Goal: Information Seeking & Learning: Check status

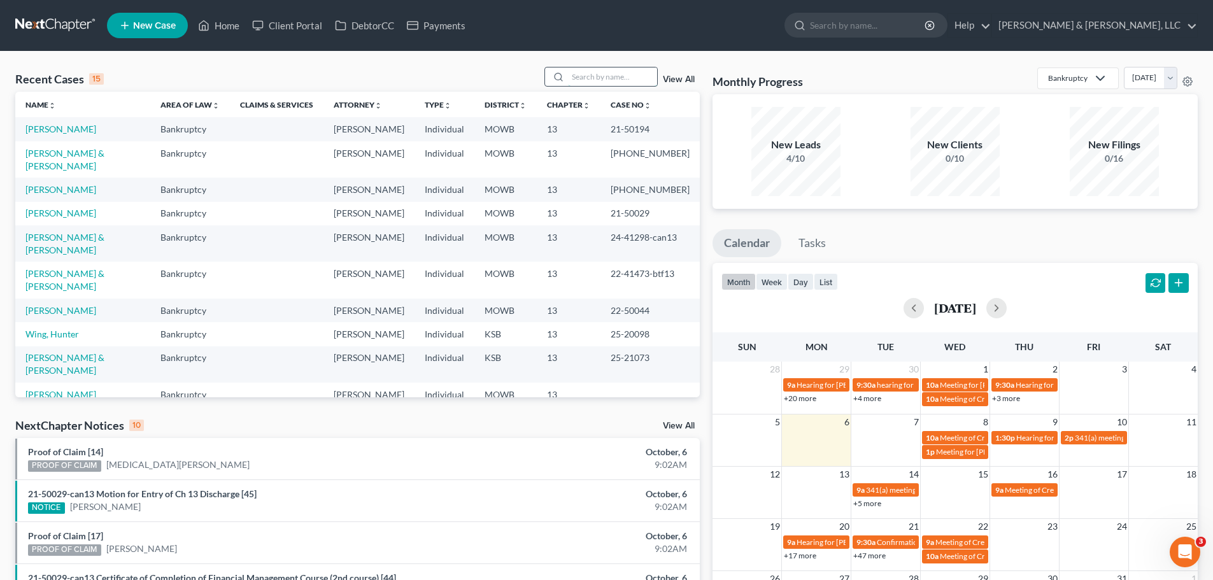
click at [645, 73] on input "search" at bounding box center [612, 77] width 89 height 18
type input "blocker"
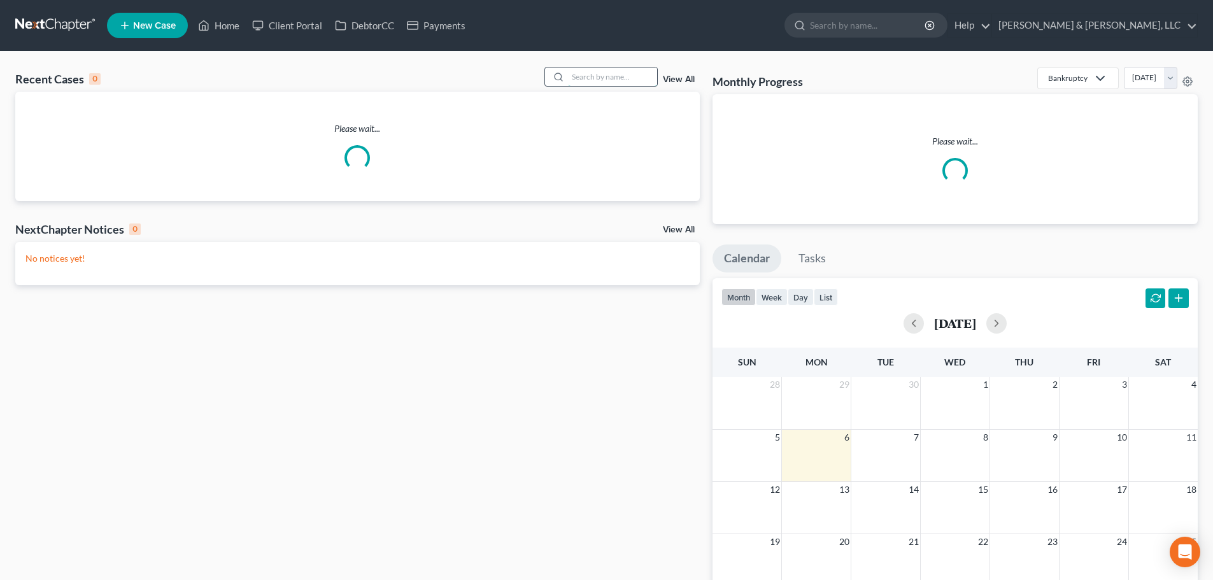
click at [622, 81] on input "search" at bounding box center [612, 77] width 89 height 18
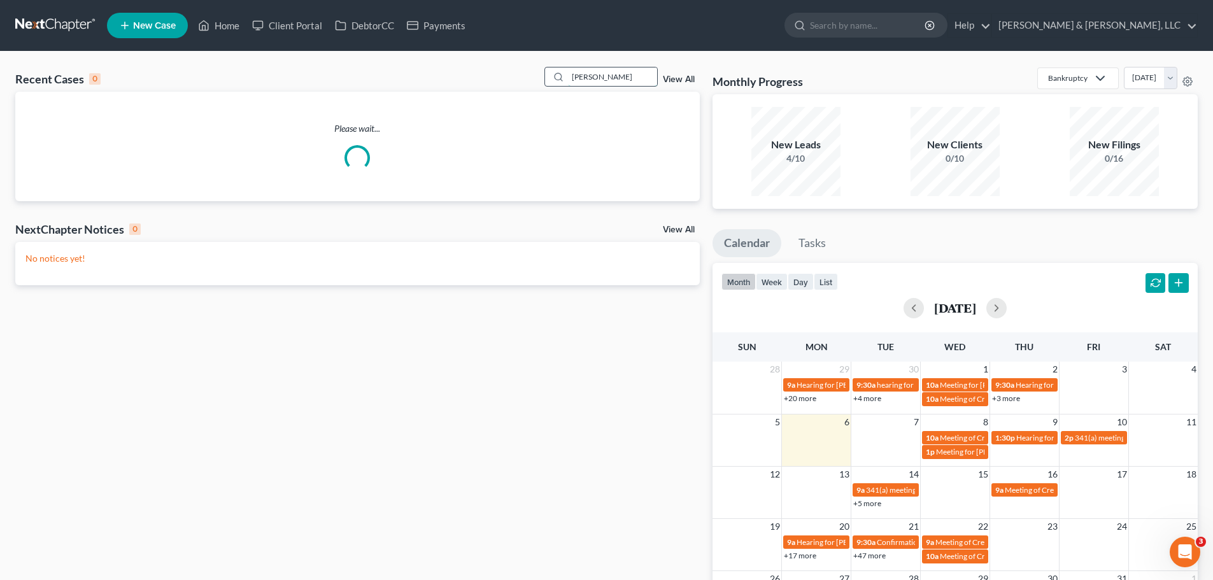
type input "[PERSON_NAME]"
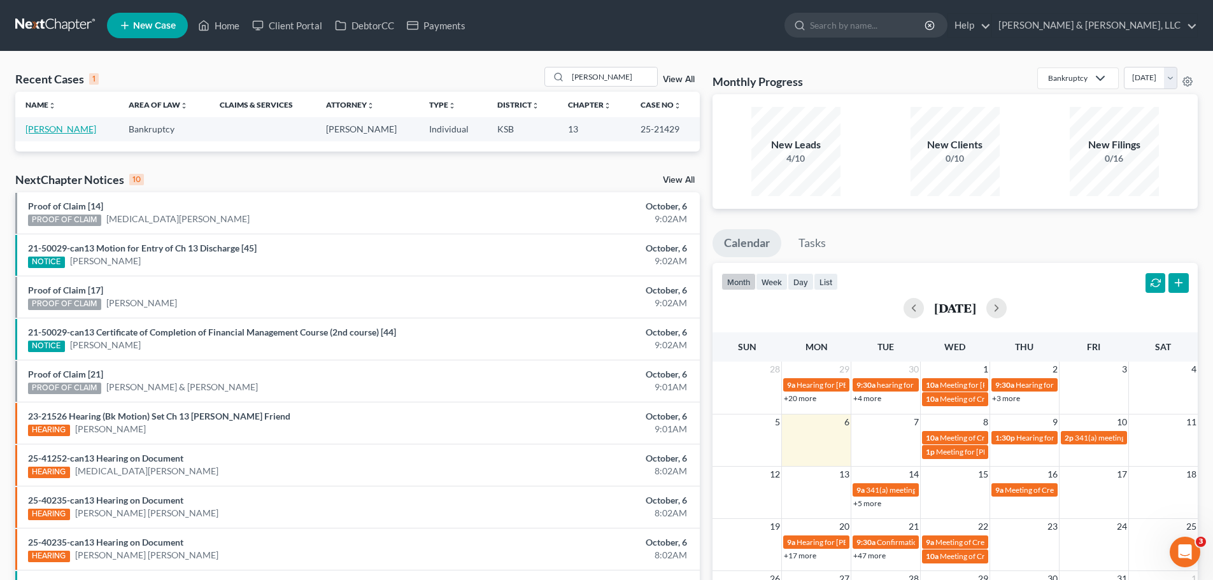
click at [73, 126] on link "[PERSON_NAME]" at bounding box center [60, 129] width 71 height 11
select select "2"
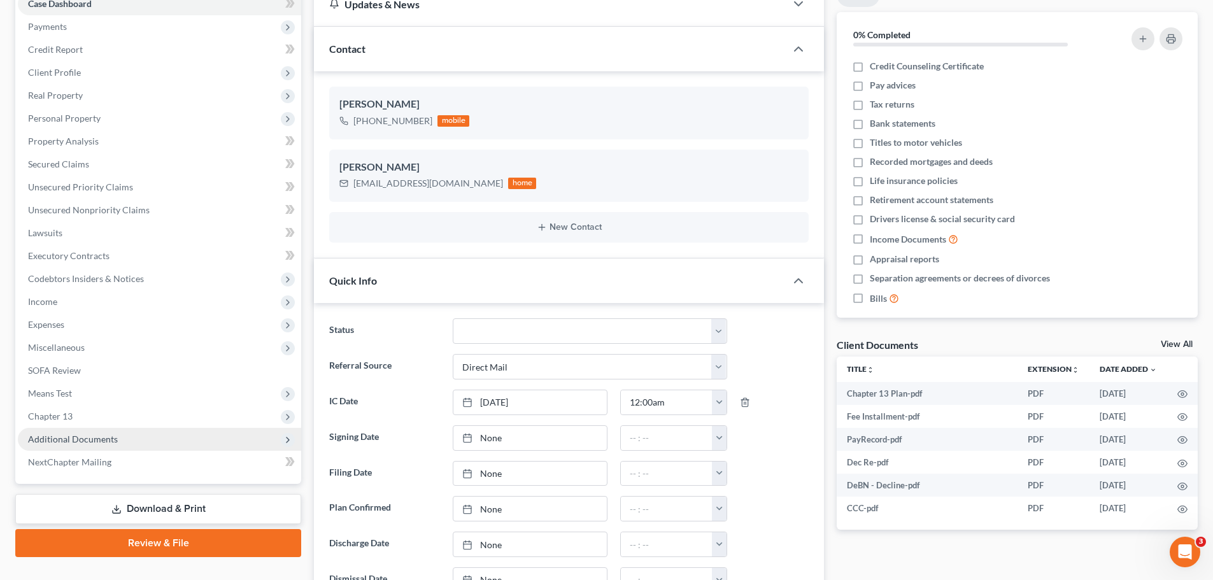
scroll to position [318, 0]
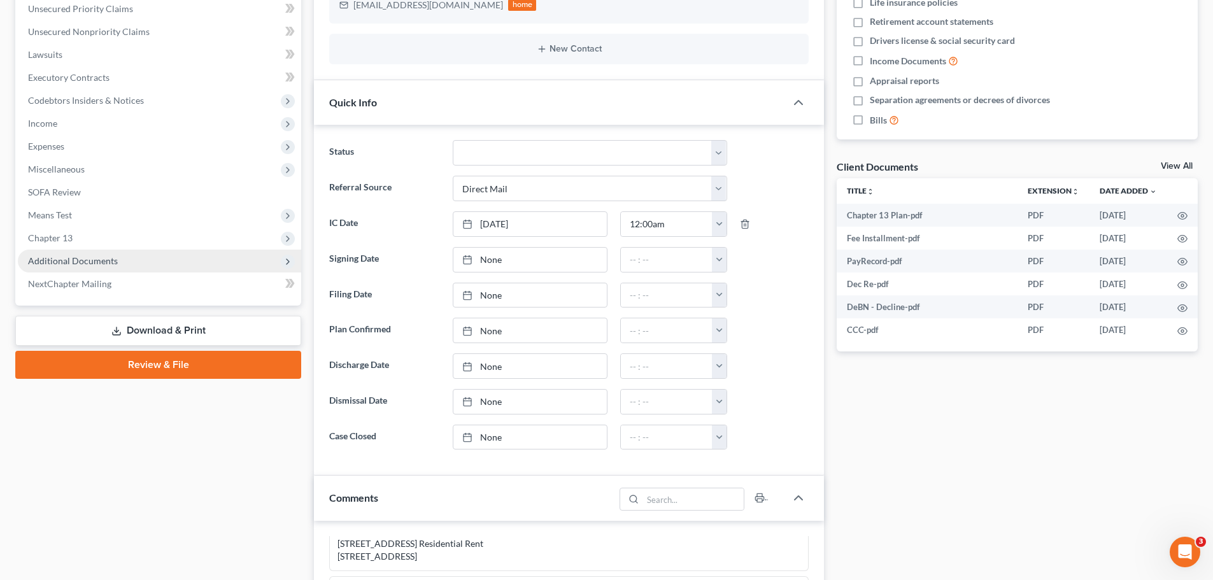
click at [115, 265] on span "Additional Documents" at bounding box center [73, 260] width 90 height 11
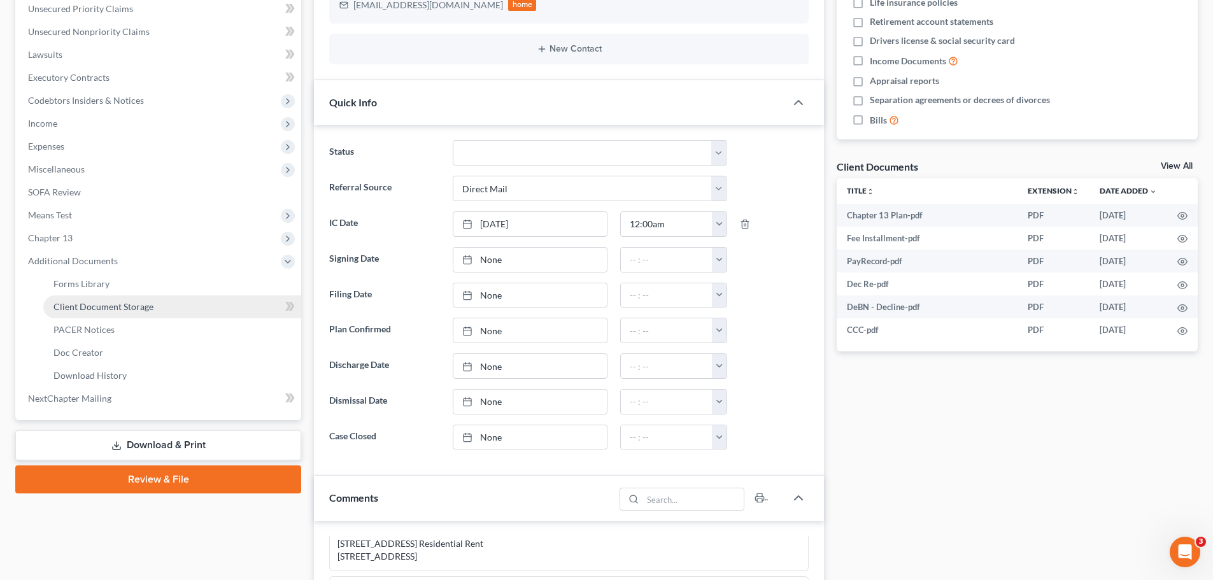
click at [147, 303] on span "Client Document Storage" at bounding box center [104, 306] width 100 height 11
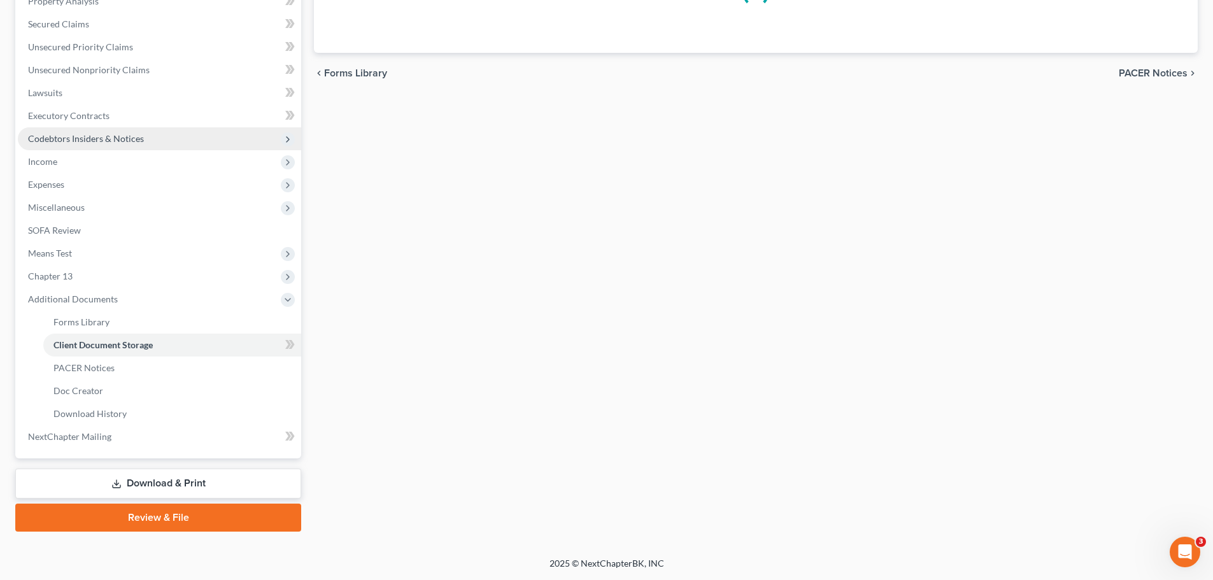
scroll to position [279, 0]
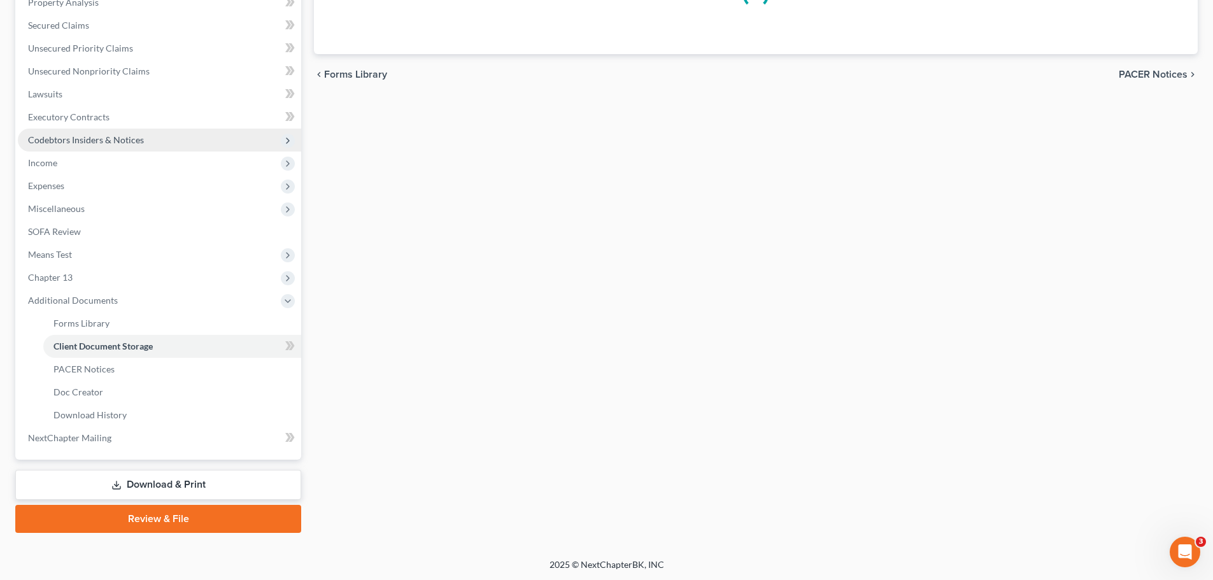
select select "0"
select select "2"
select select "3"
select select "4"
select select "5"
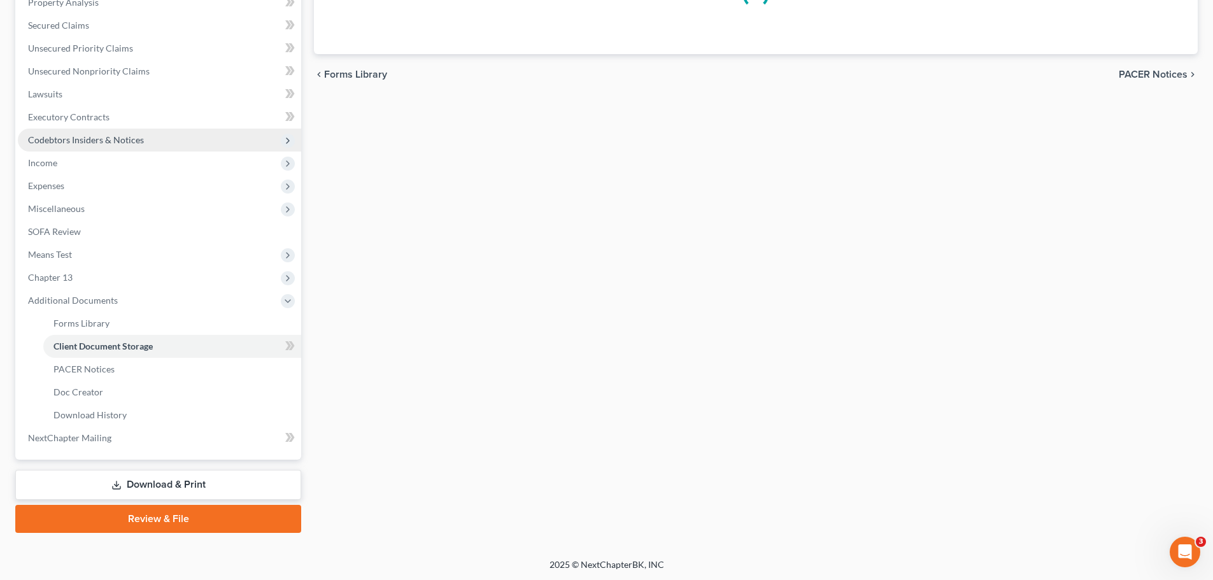
select select "1"
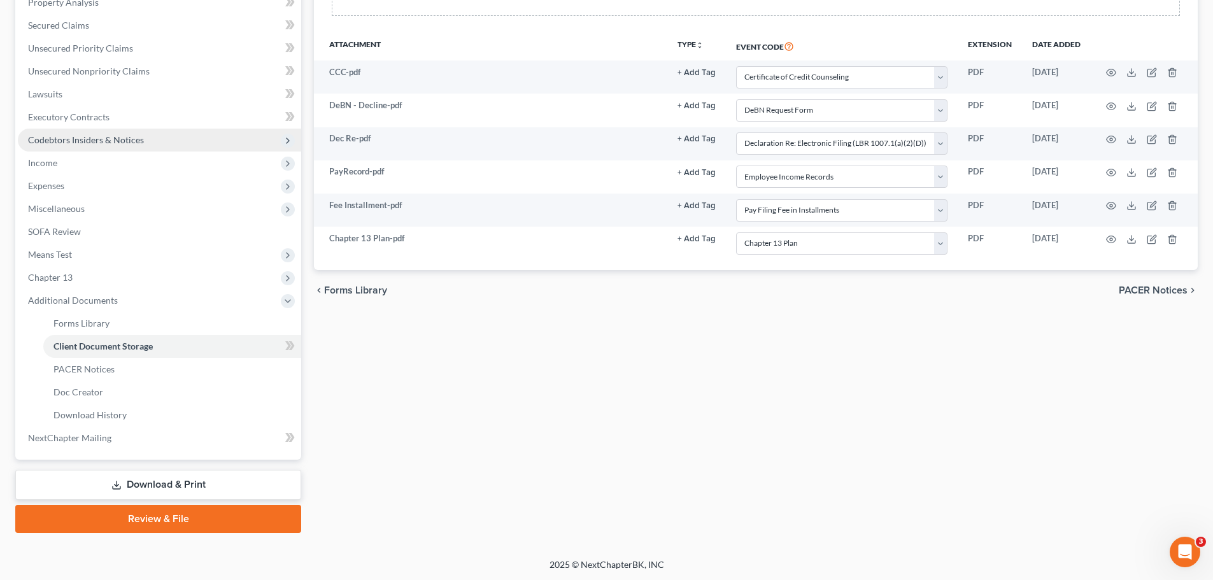
scroll to position [0, 0]
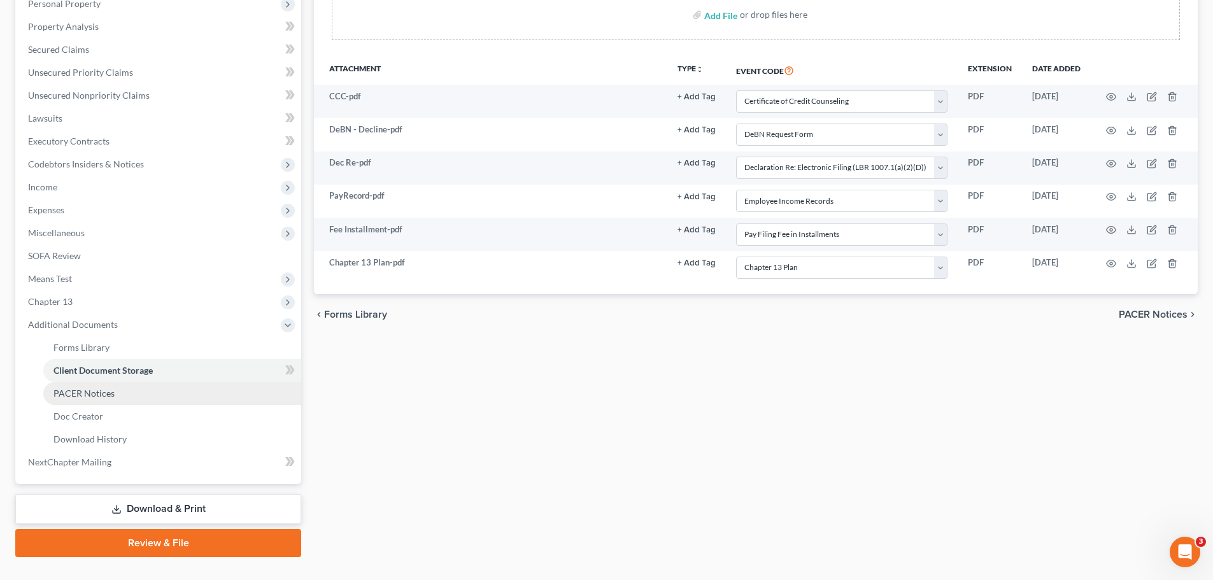
click at [103, 392] on span "PACER Notices" at bounding box center [84, 393] width 61 height 11
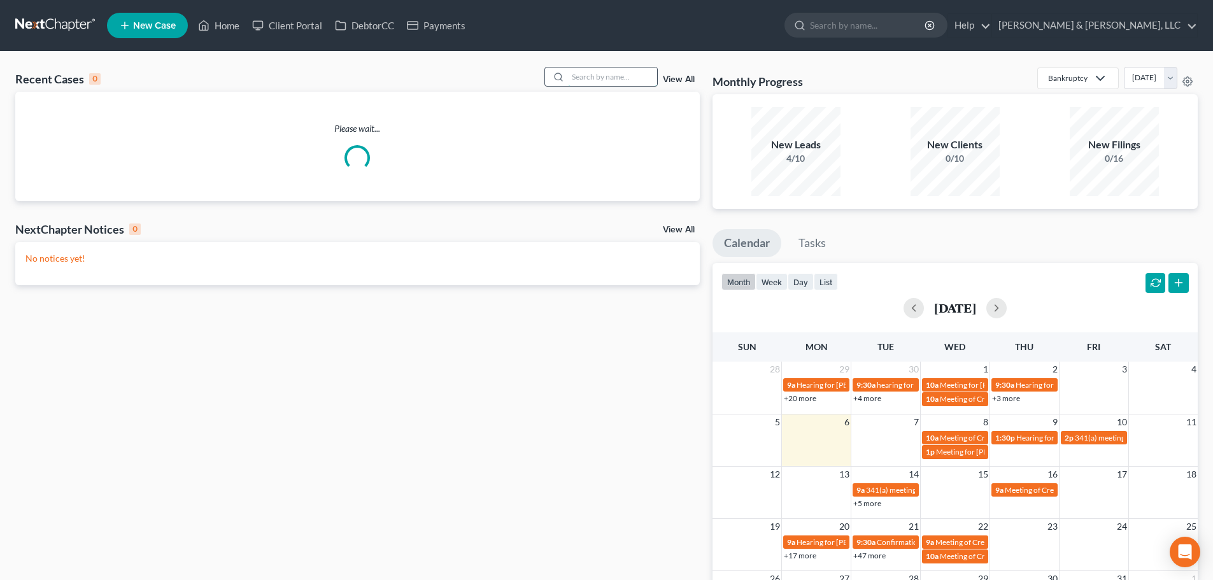
click at [599, 72] on input "search" at bounding box center [612, 77] width 89 height 18
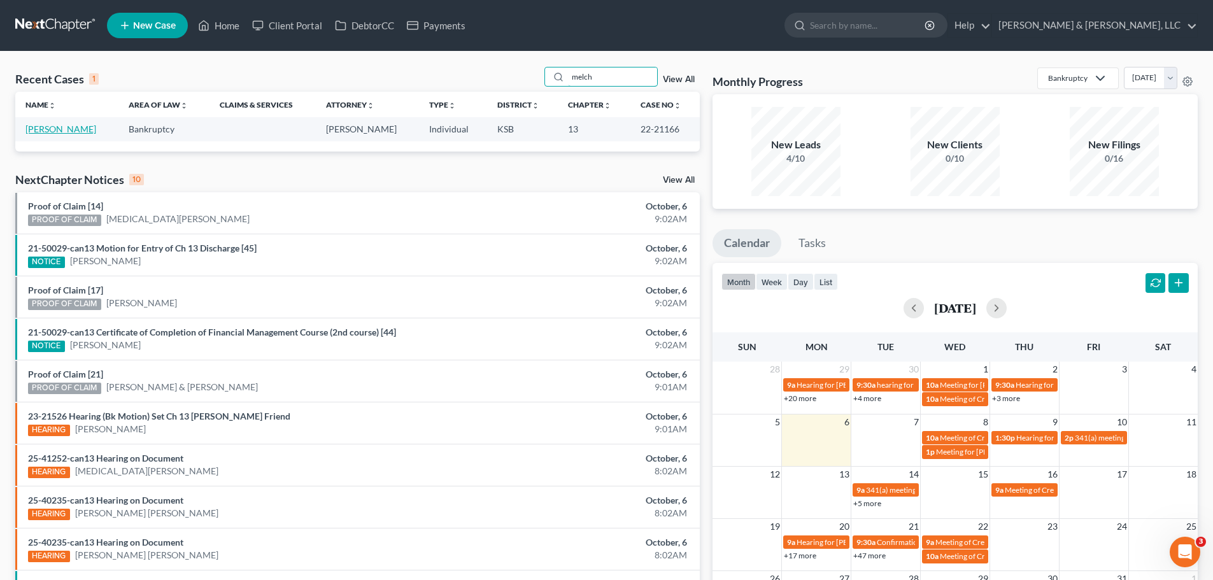
type input "melch"
click at [87, 127] on link "Melchionne, Aaron" at bounding box center [60, 129] width 71 height 11
select select "6"
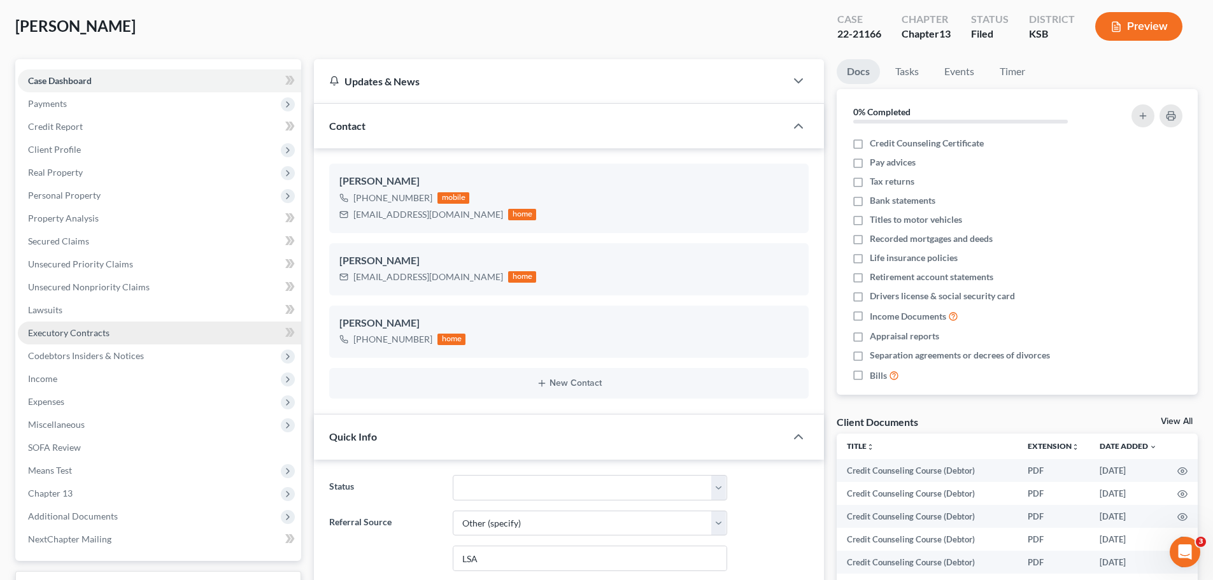
scroll to position [64, 0]
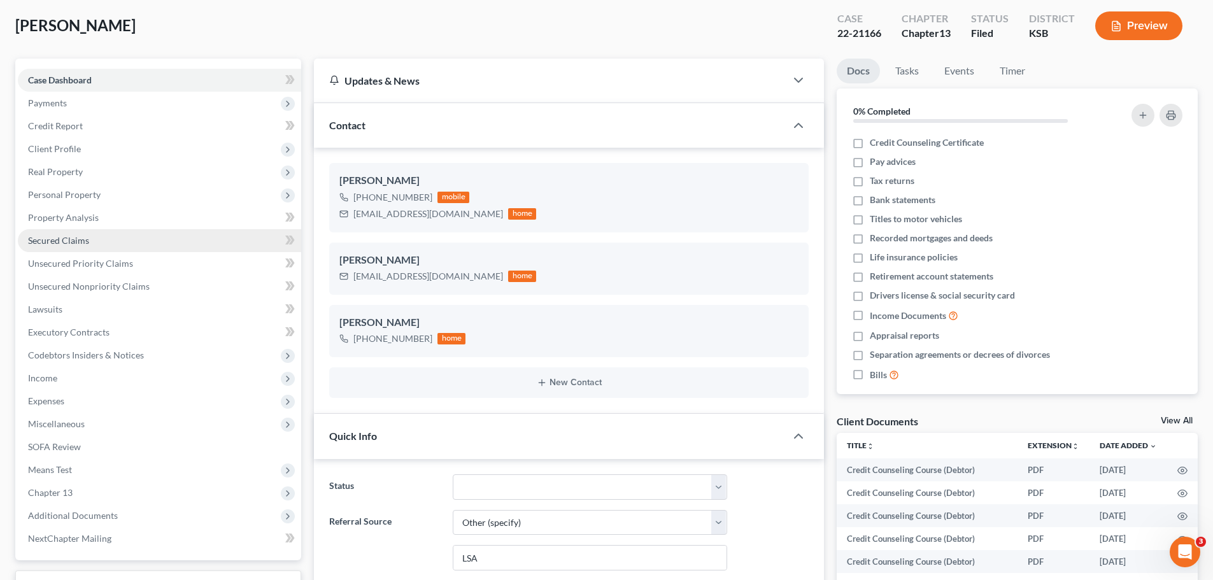
click at [82, 249] on link "Secured Claims" at bounding box center [159, 240] width 283 height 23
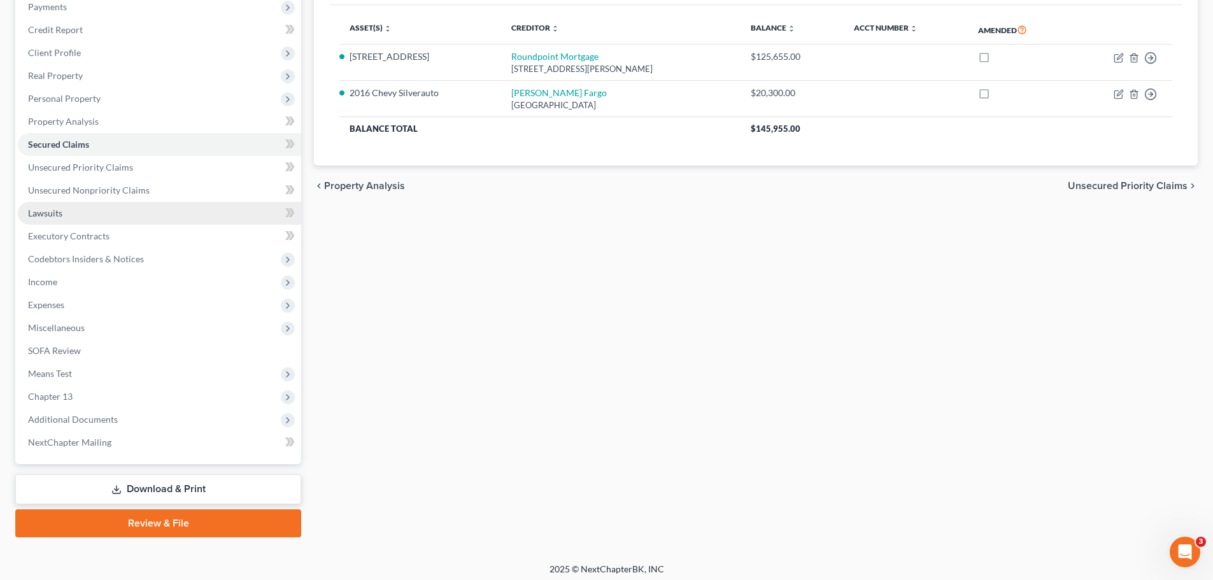
scroll to position [166, 0]
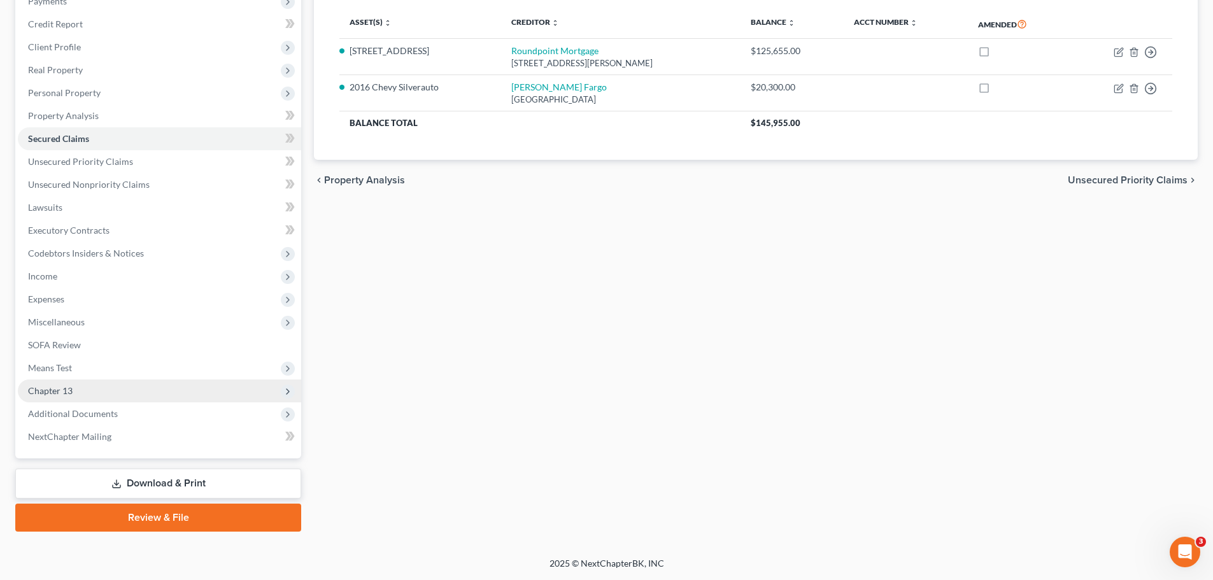
click at [80, 387] on span "Chapter 13" at bounding box center [159, 391] width 283 height 23
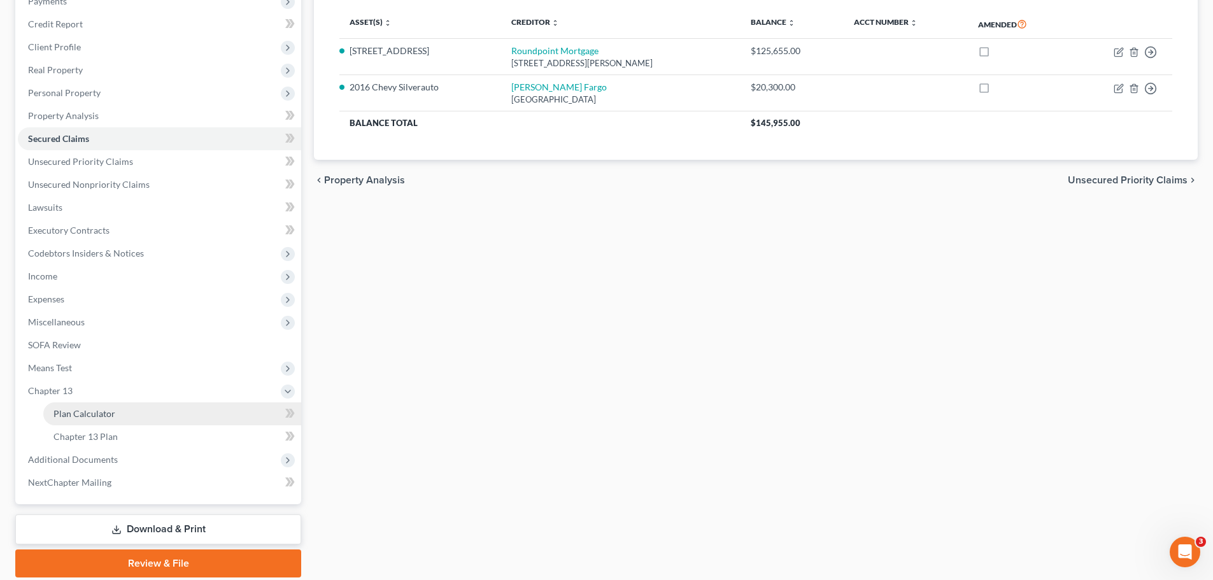
click at [92, 403] on link "Plan Calculator" at bounding box center [172, 414] width 258 height 23
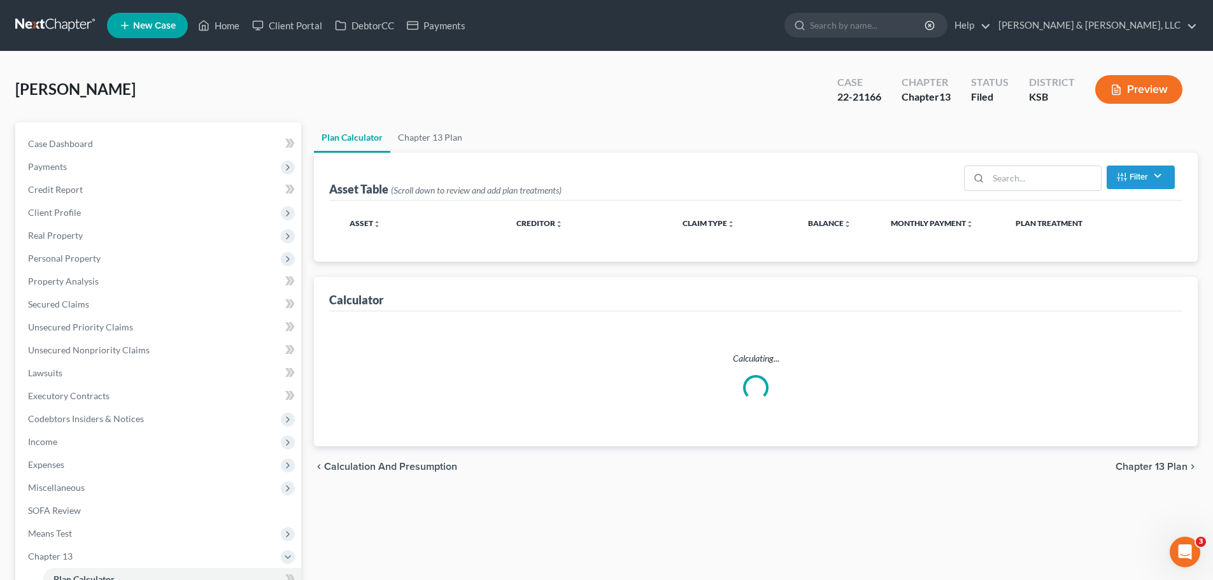
select select "56"
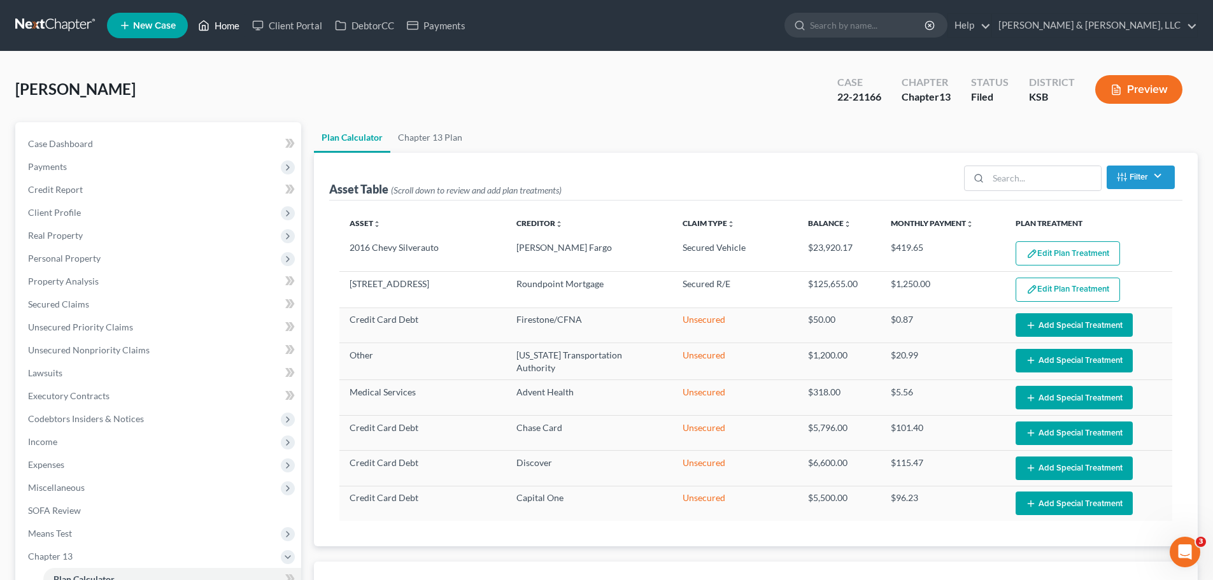
click at [228, 30] on link "Home" at bounding box center [219, 25] width 54 height 23
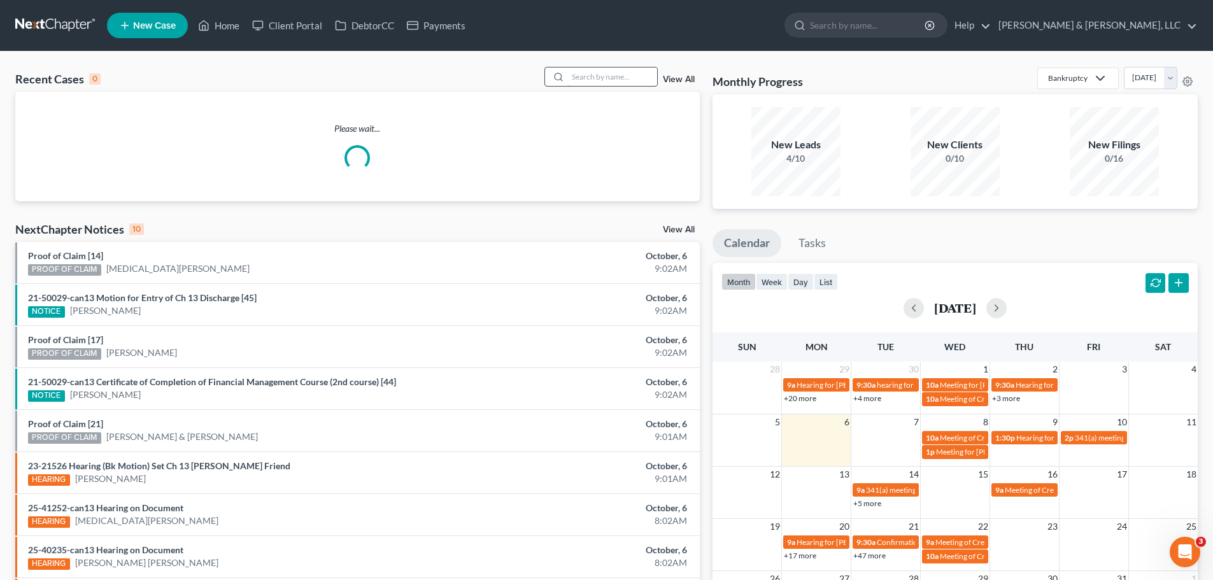
click at [632, 81] on input "search" at bounding box center [612, 77] width 89 height 18
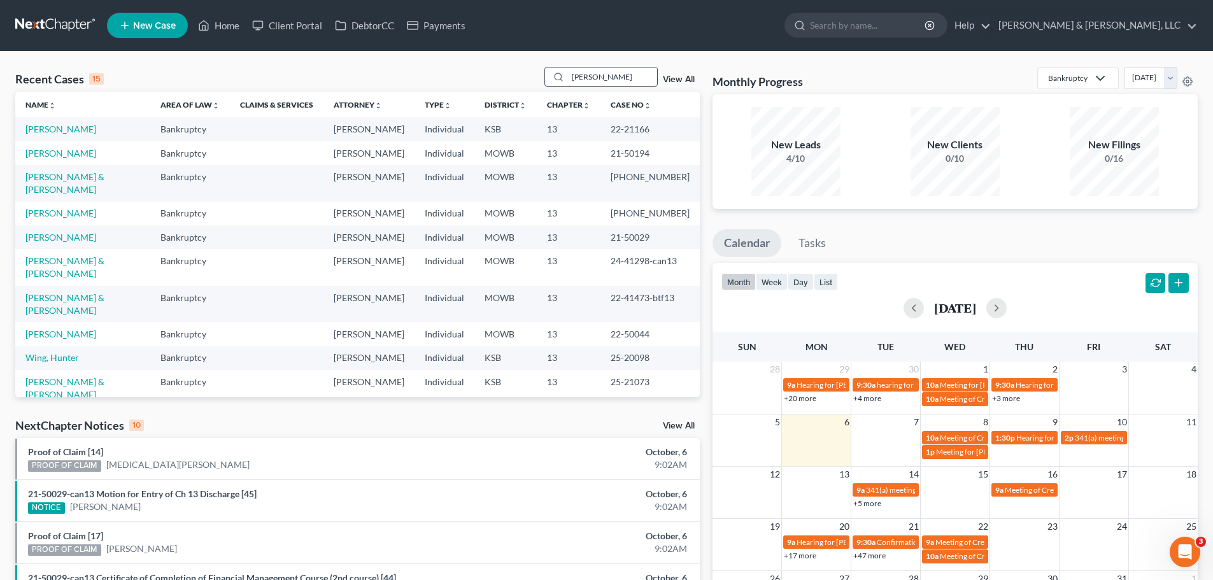
type input "eisenhart"
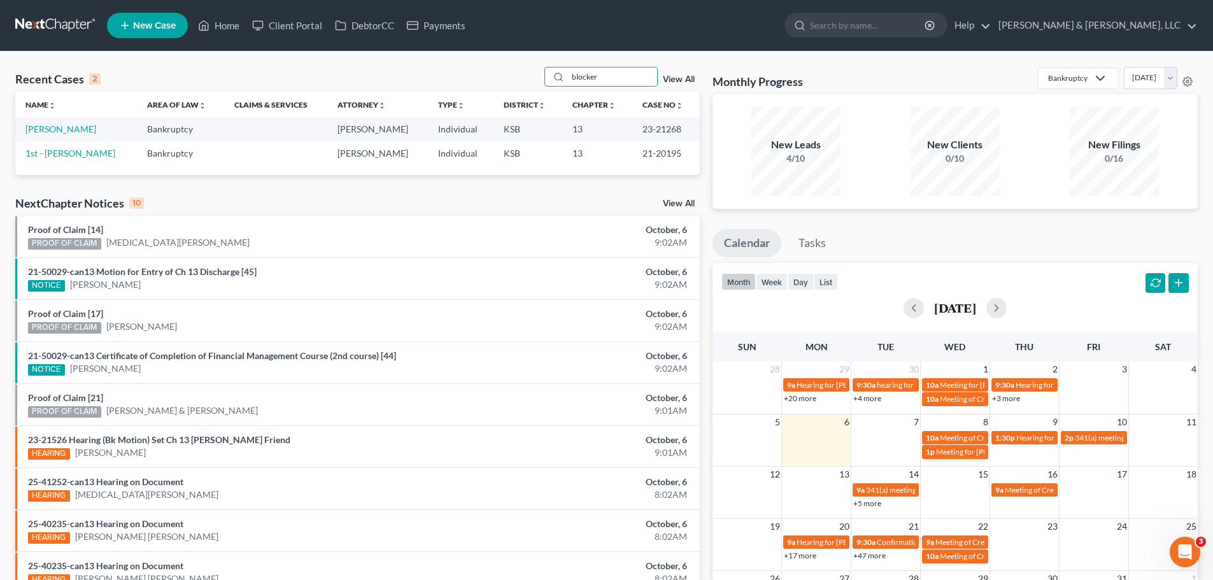
click at [87, 137] on td "Blocker, Marsha" at bounding box center [76, 129] width 122 height 24
click at [85, 134] on link "Blocker, Marsha" at bounding box center [60, 129] width 71 height 11
select select "6"
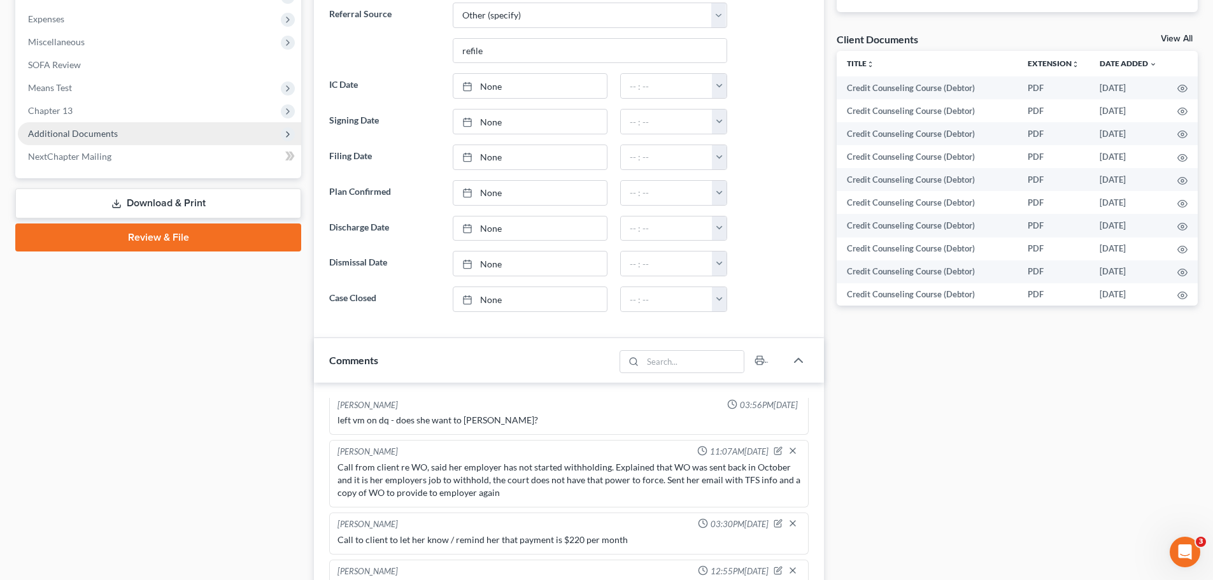
scroll to position [89, 0]
click at [98, 140] on span "Additional Documents" at bounding box center [159, 133] width 283 height 23
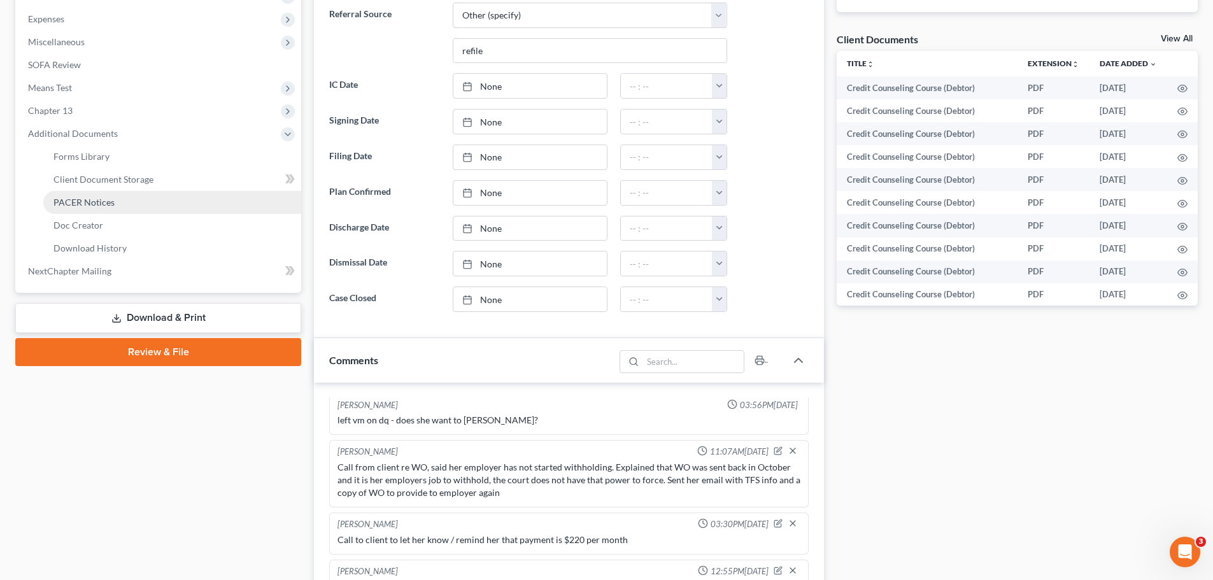
click at [110, 199] on span "PACER Notices" at bounding box center [84, 202] width 61 height 11
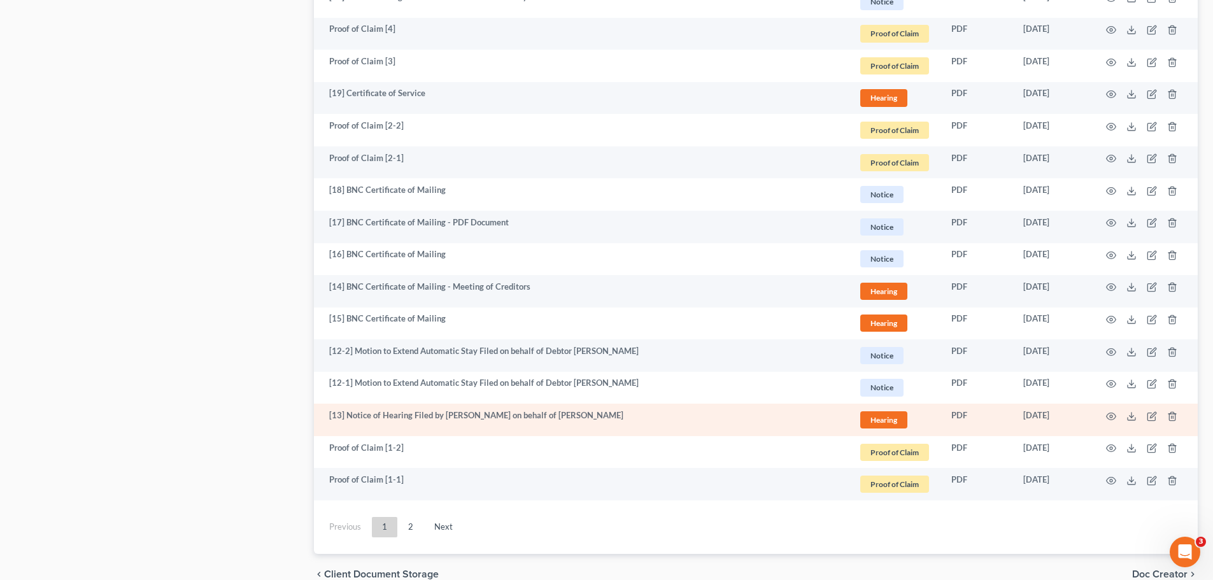
scroll to position [2153, 0]
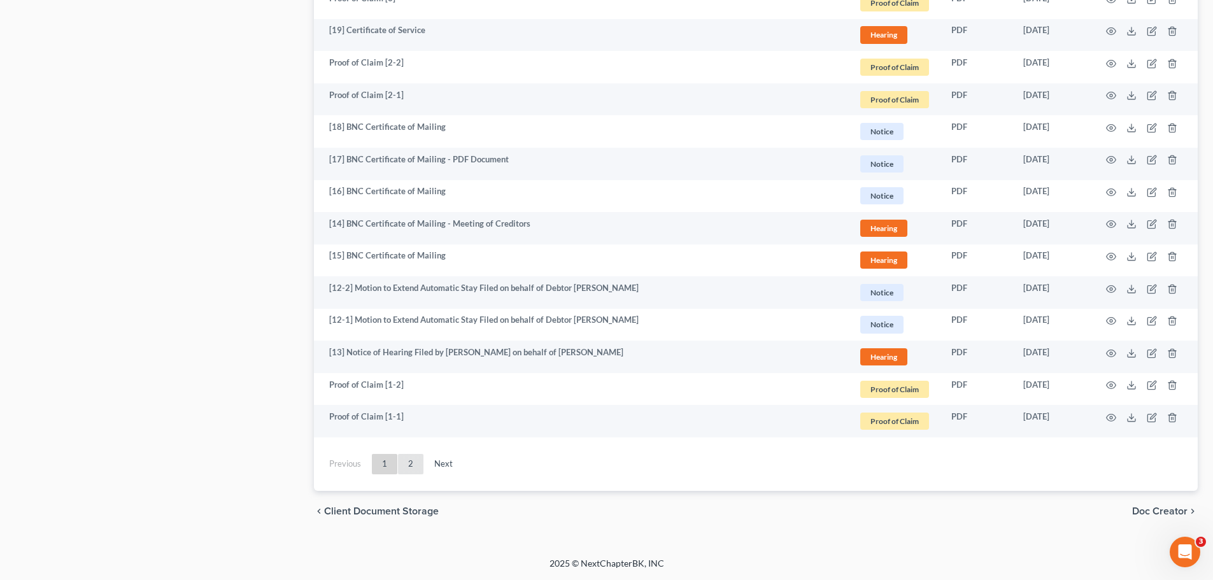
click at [405, 464] on link "2" at bounding box center [410, 464] width 25 height 20
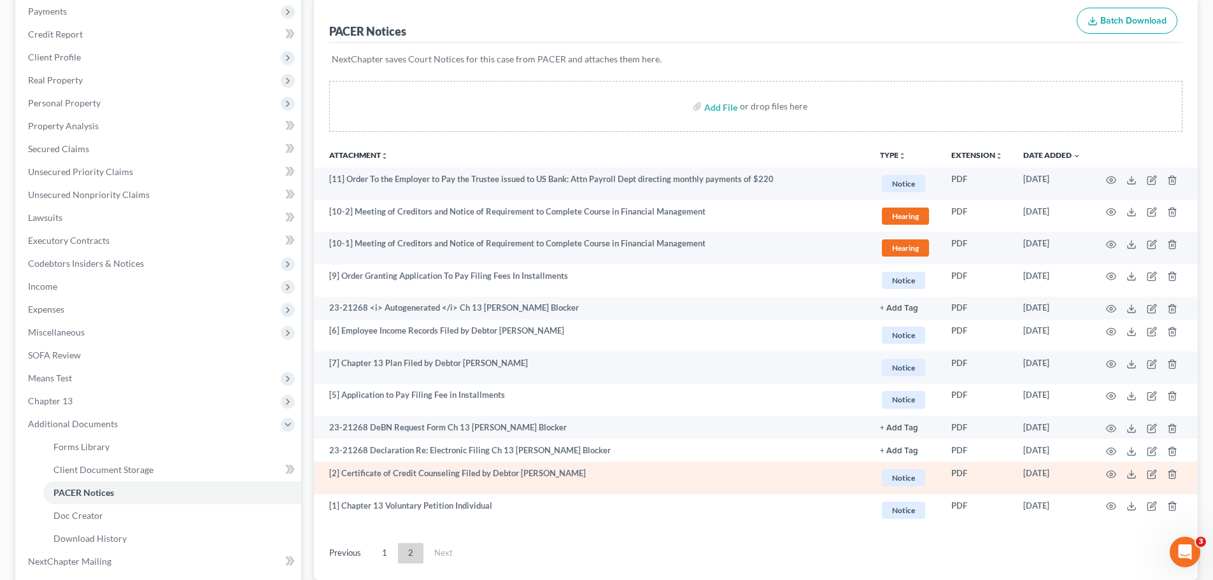
scroll to position [217, 0]
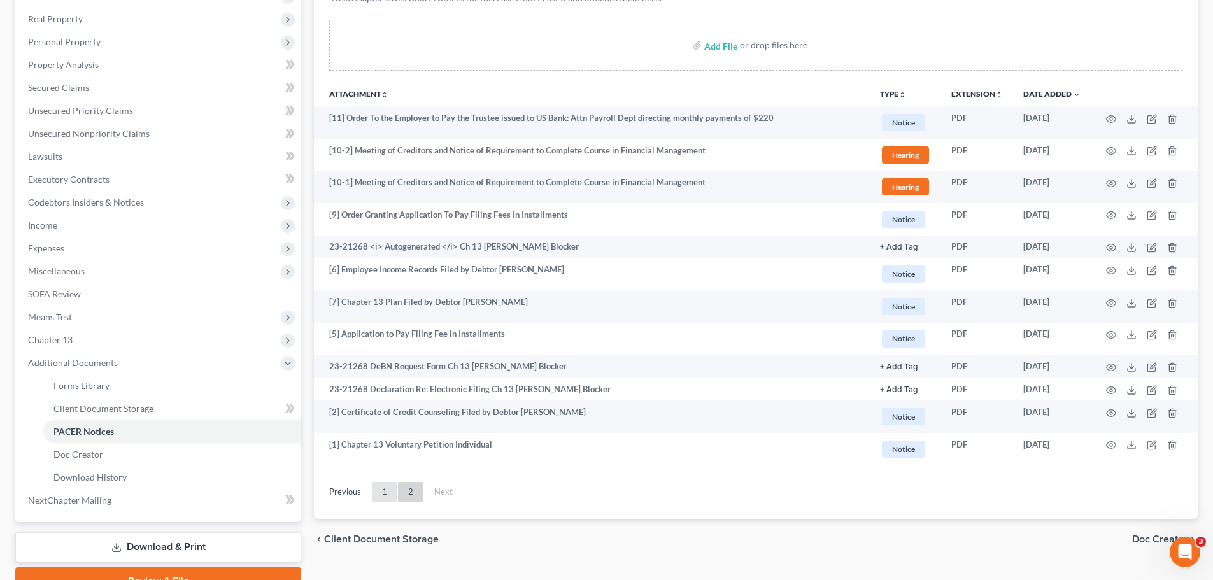
click at [387, 490] on link "1" at bounding box center [384, 492] width 25 height 20
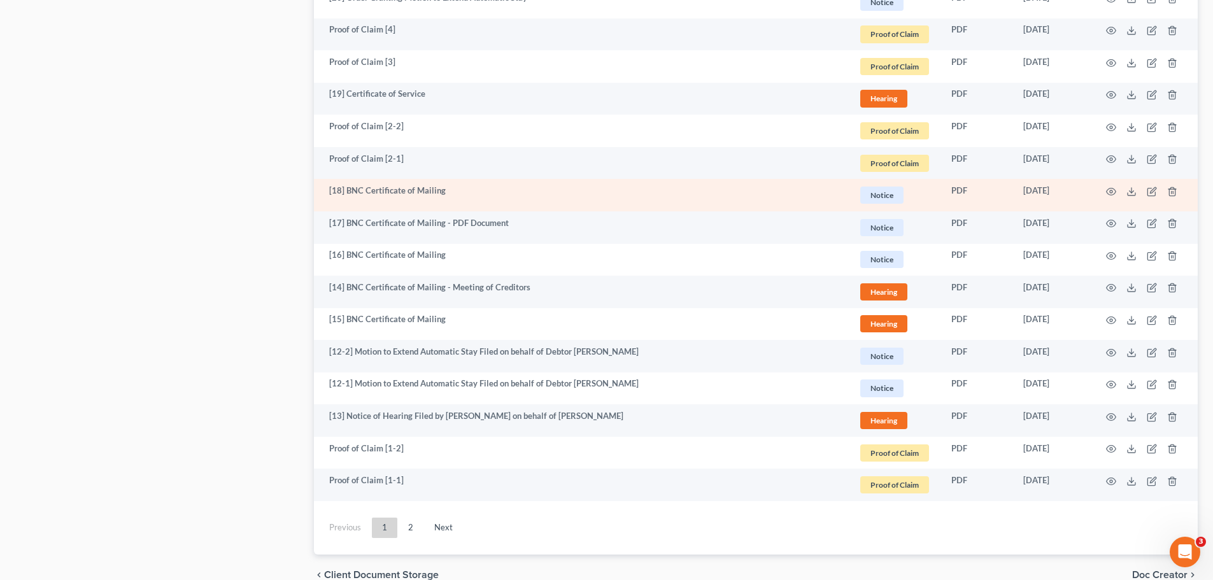
scroll to position [2025, 0]
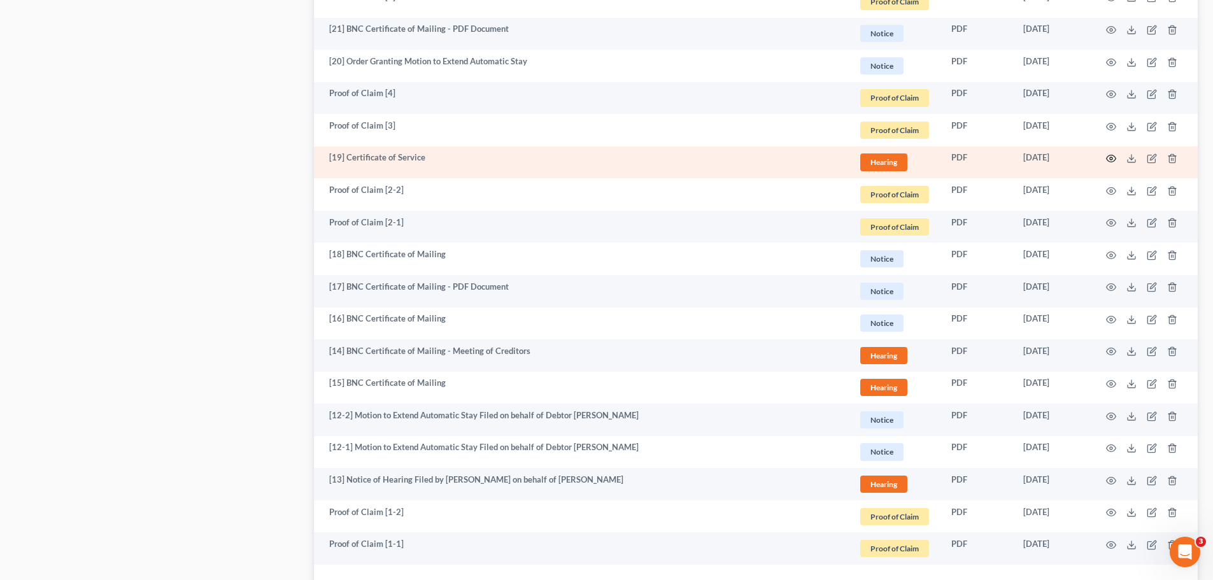
click at [1111, 157] on circle "button" at bounding box center [1111, 158] width 3 height 3
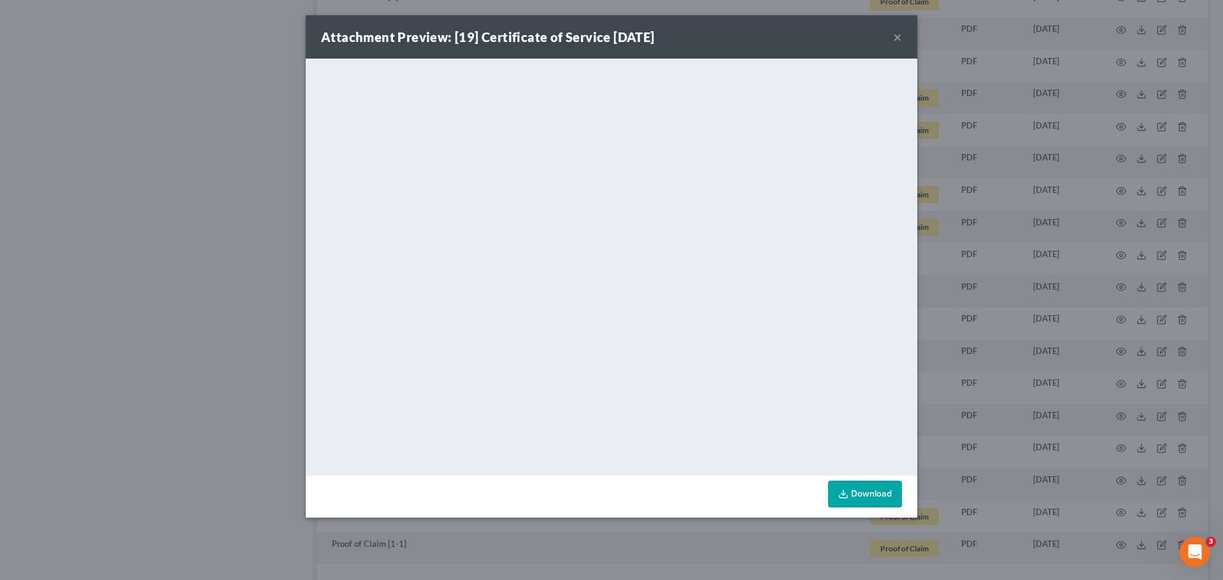
click at [897, 36] on button "×" at bounding box center [897, 36] width 9 height 15
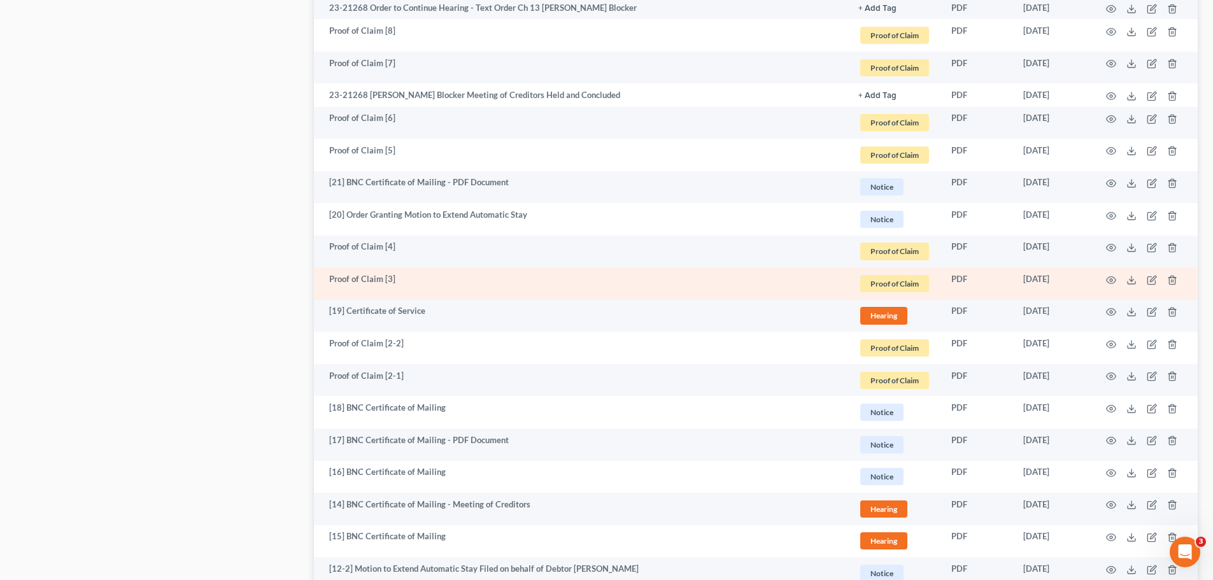
scroll to position [1898, 0]
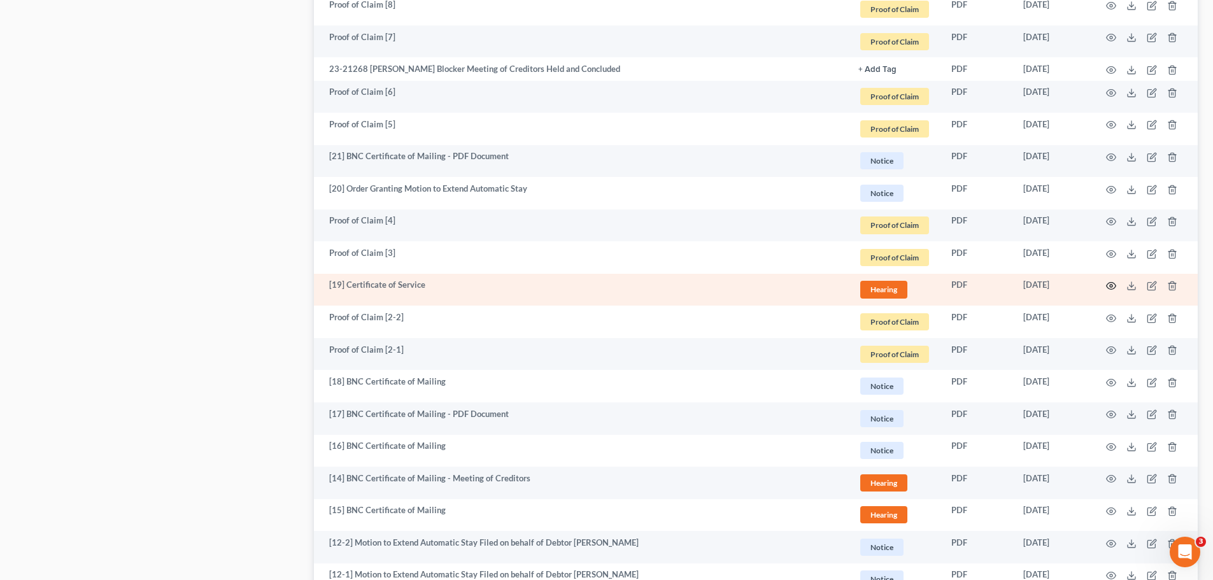
click at [1113, 286] on circle "button" at bounding box center [1111, 286] width 3 height 3
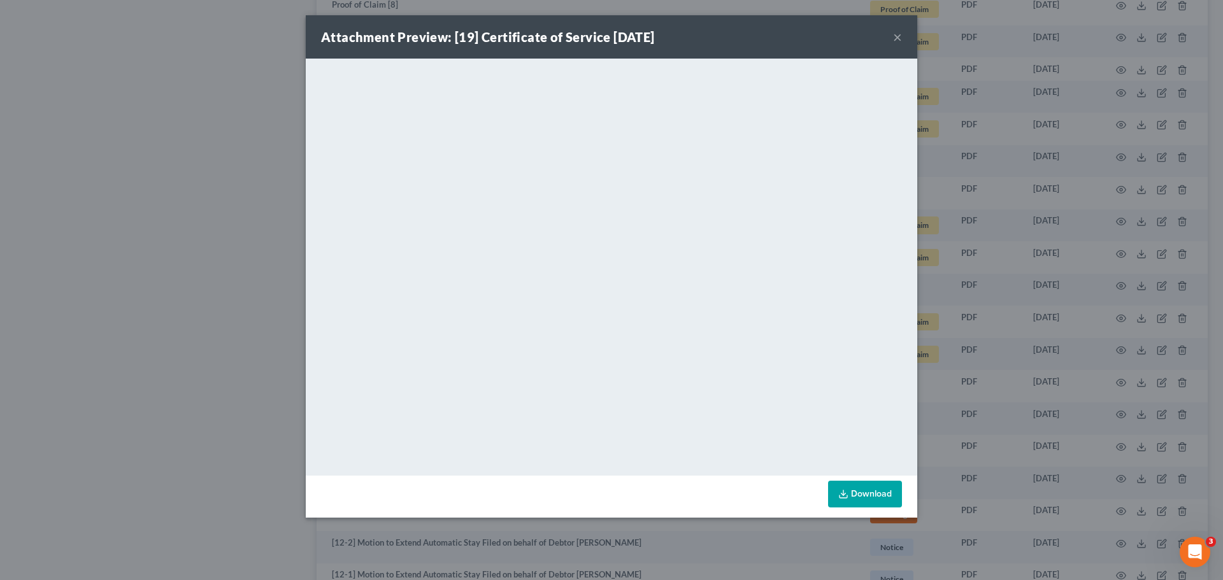
drag, startPoint x: 897, startPoint y: 34, endPoint x: 817, endPoint y: 8, distance: 84.4
click at [897, 34] on button "×" at bounding box center [897, 36] width 9 height 15
